Goal: Information Seeking & Learning: Learn about a topic

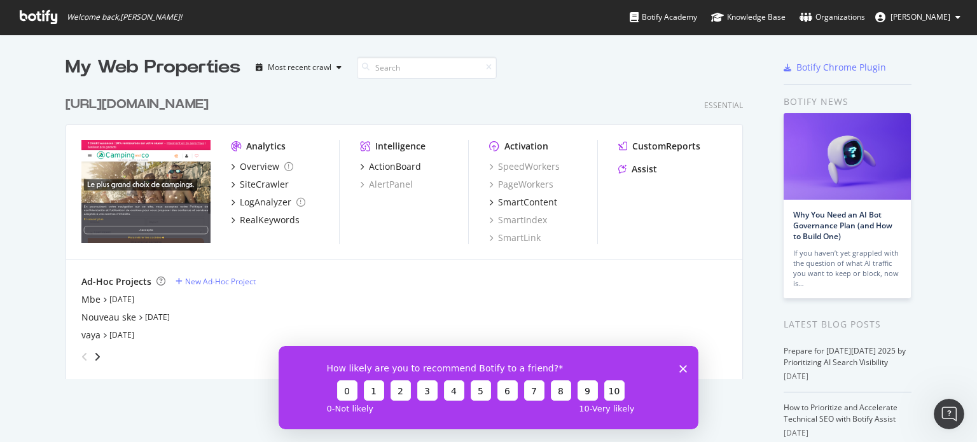
click at [213, 115] on div "[URL][DOMAIN_NAME] Essential Analytics Overview SiteCrawler LogAnalyzer RealKey…" at bounding box center [408, 229] width 687 height 299
click at [209, 106] on div "[URL][DOMAIN_NAME]" at bounding box center [136, 104] width 143 height 18
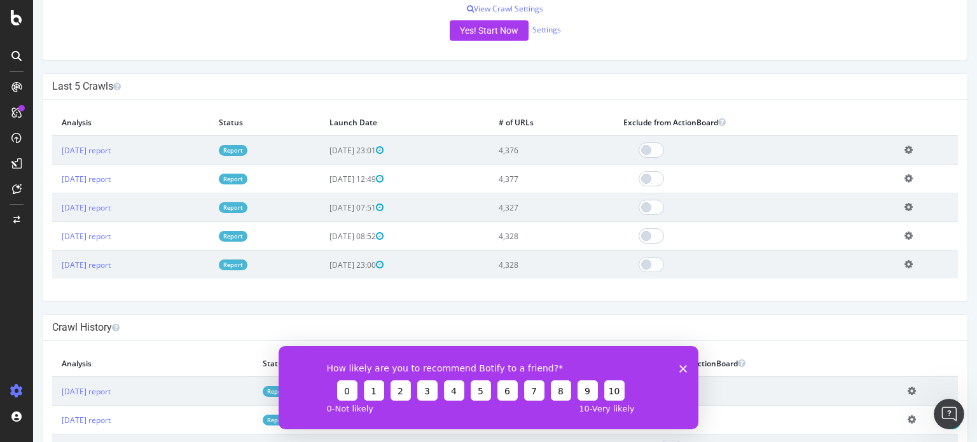
scroll to position [318, 0]
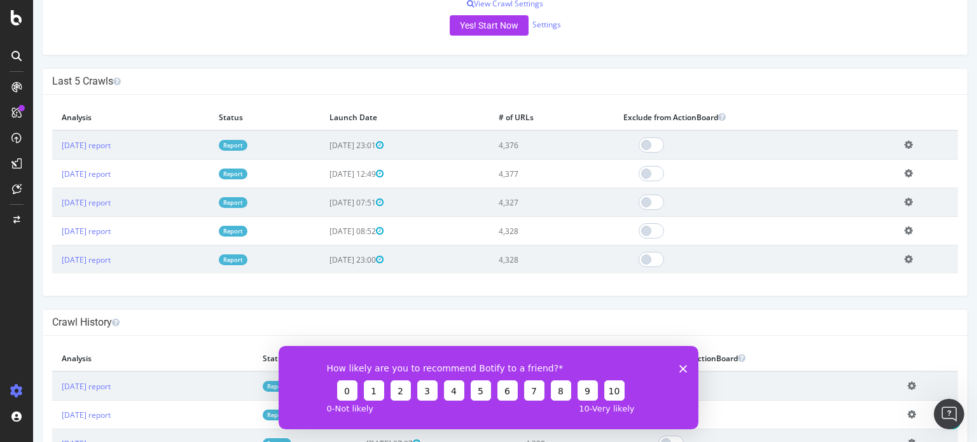
click at [247, 144] on link "Report" at bounding box center [233, 145] width 29 height 11
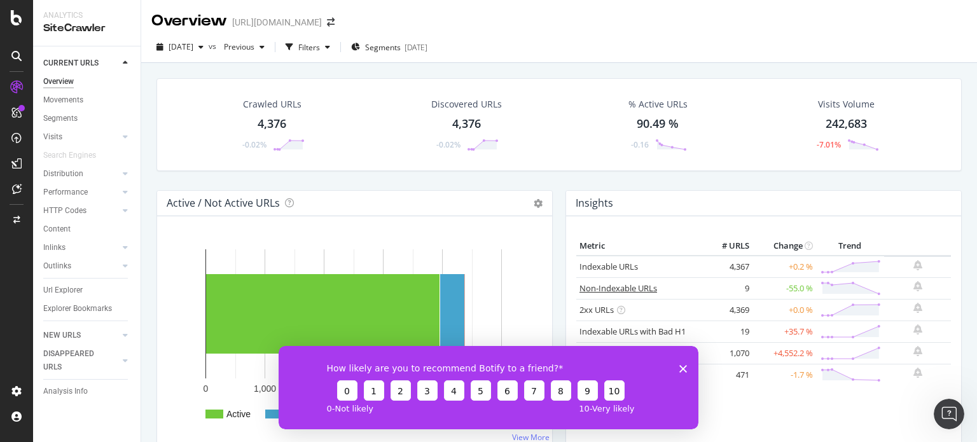
click at [629, 285] on link "Non-Indexable URLs" at bounding box center [618, 287] width 78 height 11
